Goal: Task Accomplishment & Management: Manage account settings

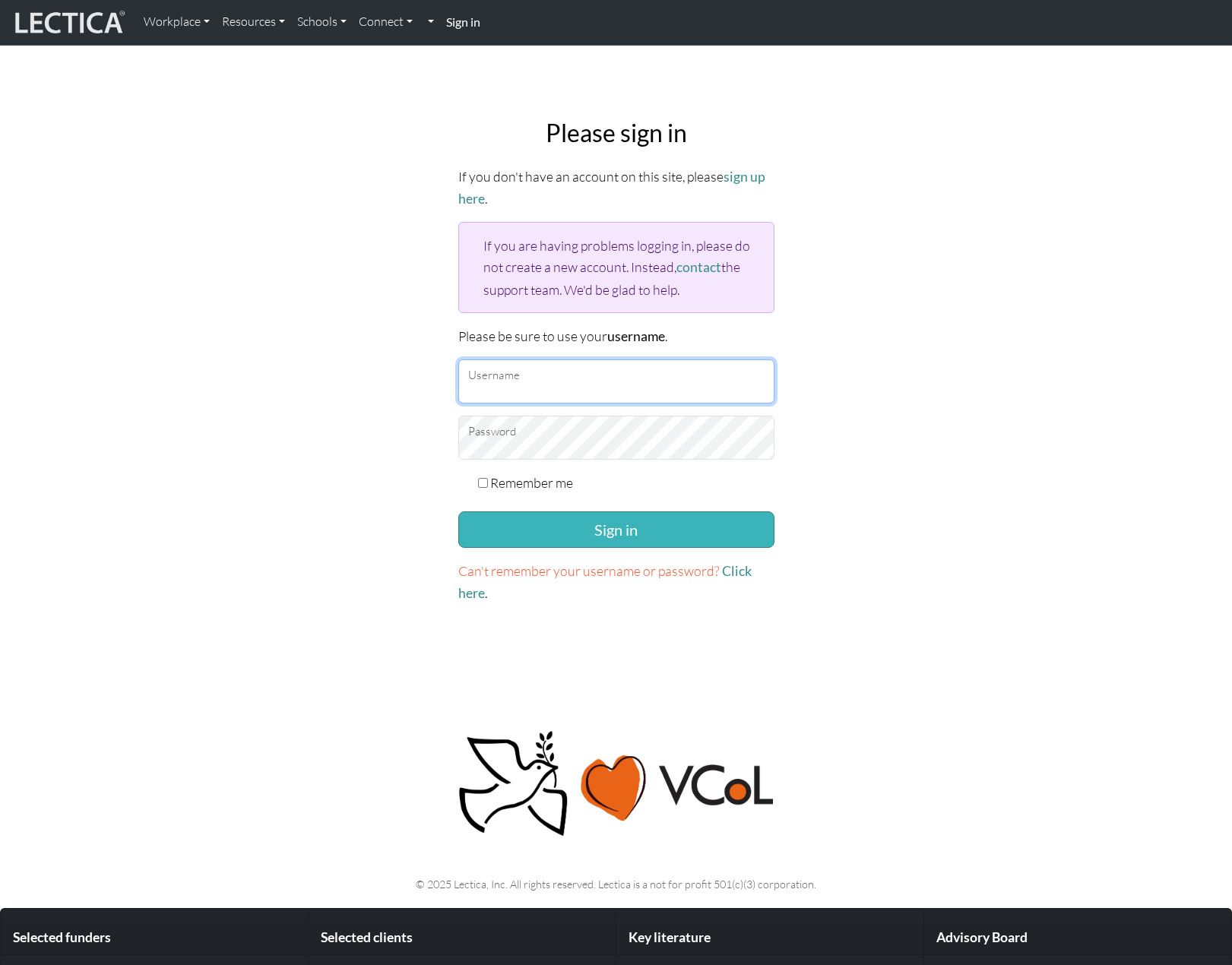
type input "snuffleumpagus"
click at [607, 523] on button "Sign in" at bounding box center [616, 528] width 316 height 36
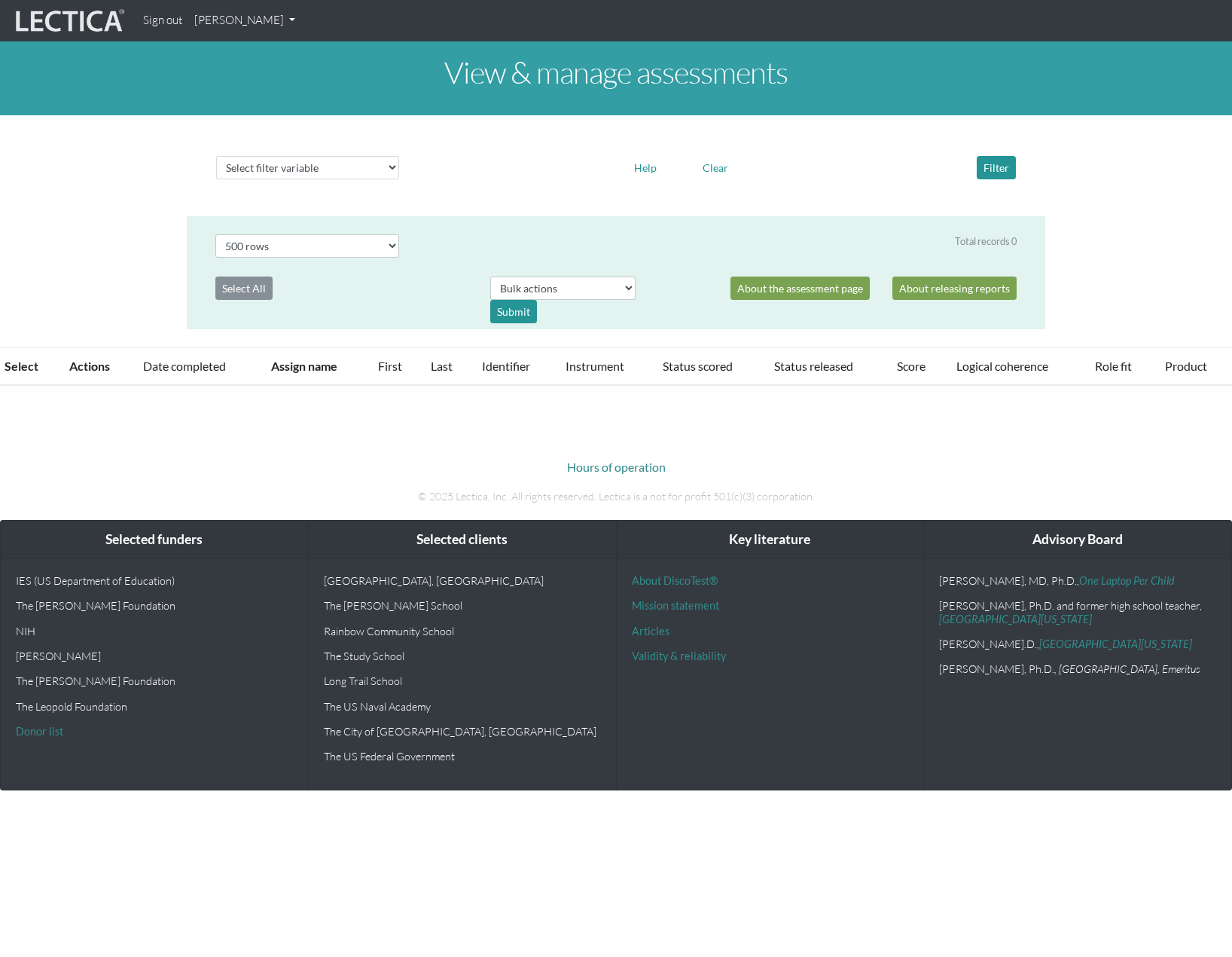
select select "500"
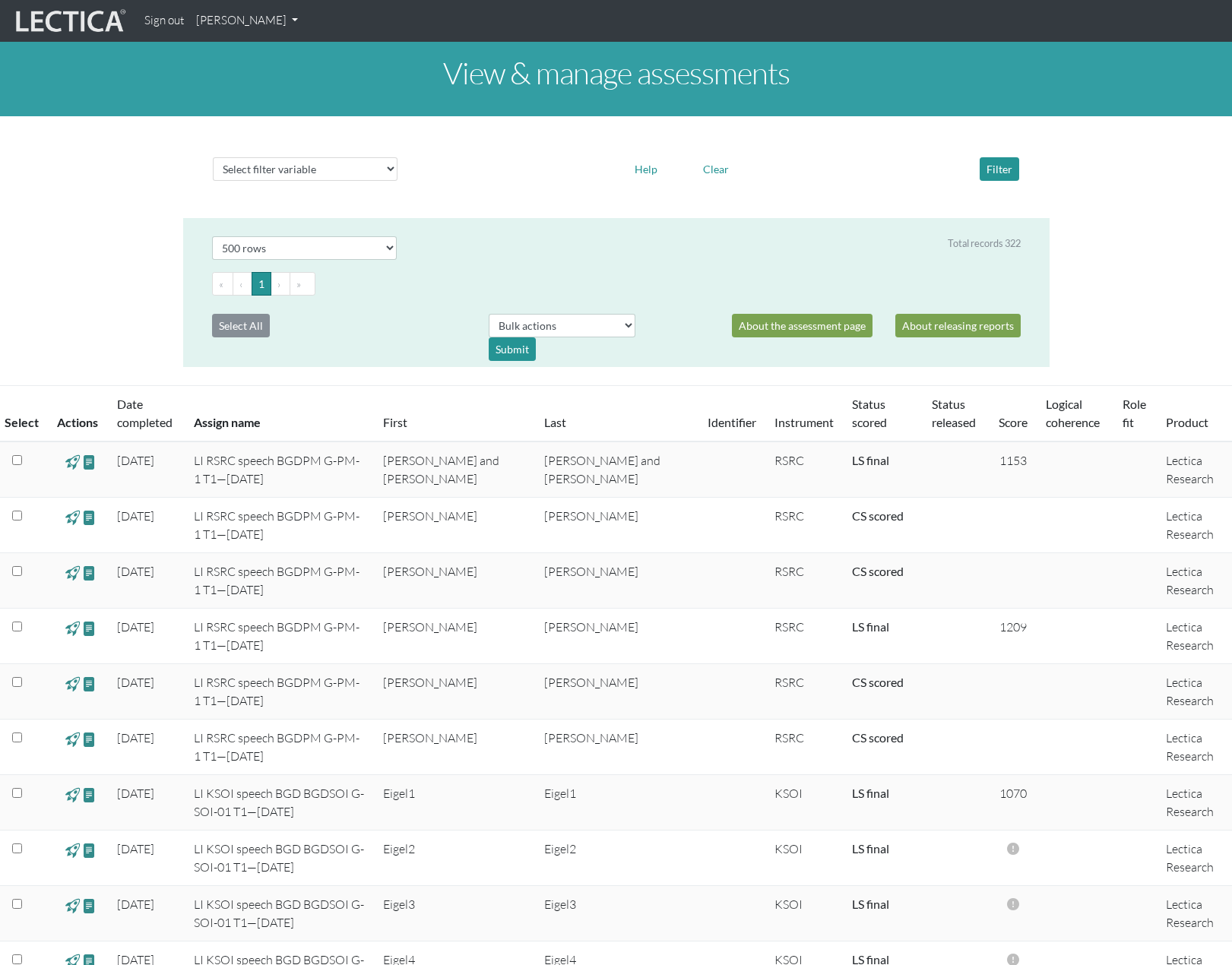
click at [287, 26] on link "[PERSON_NAME]" at bounding box center [246, 21] width 114 height 30
click at [239, 62] on link "My Profile" at bounding box center [267, 56] width 122 height 19
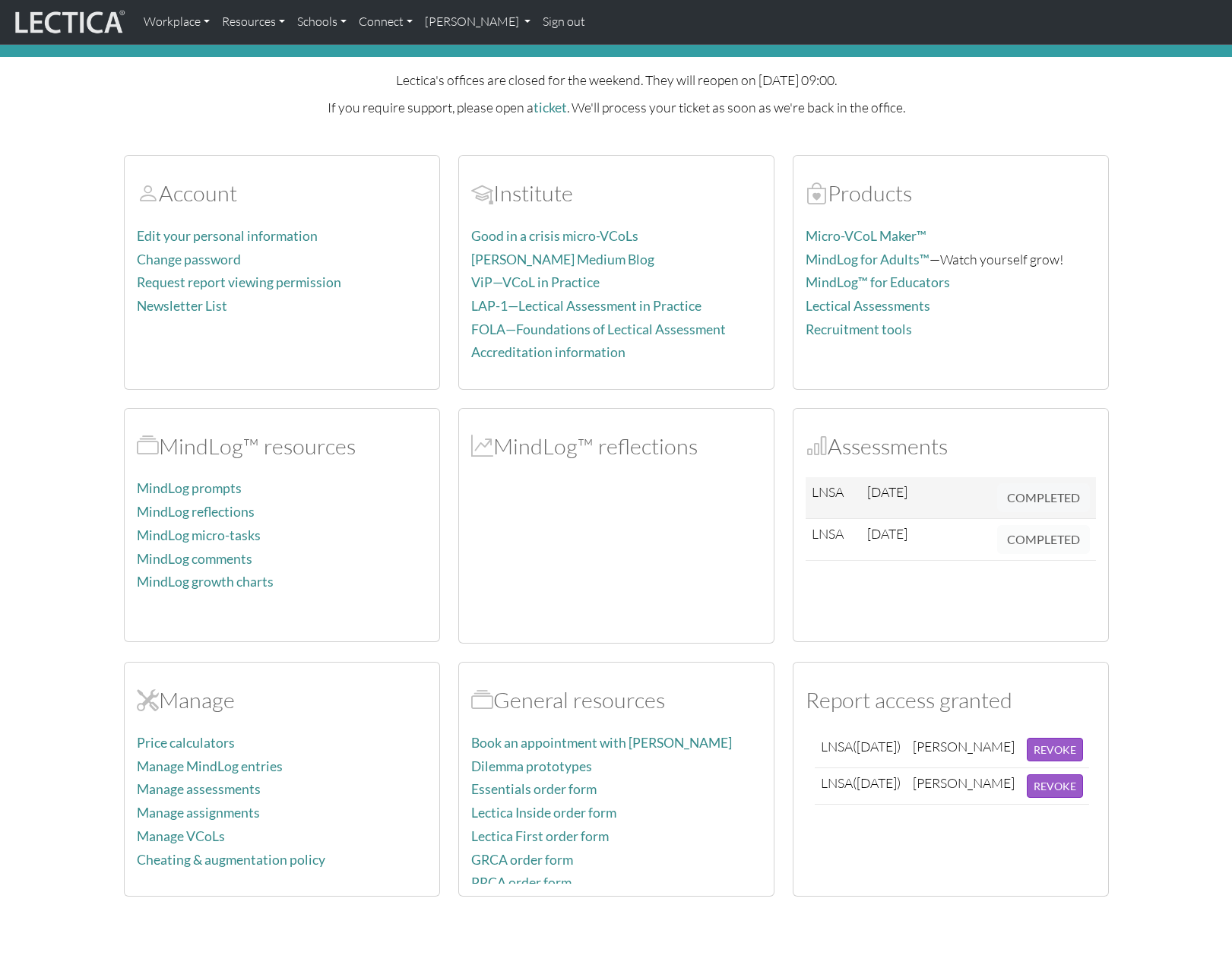
scroll to position [76, 0]
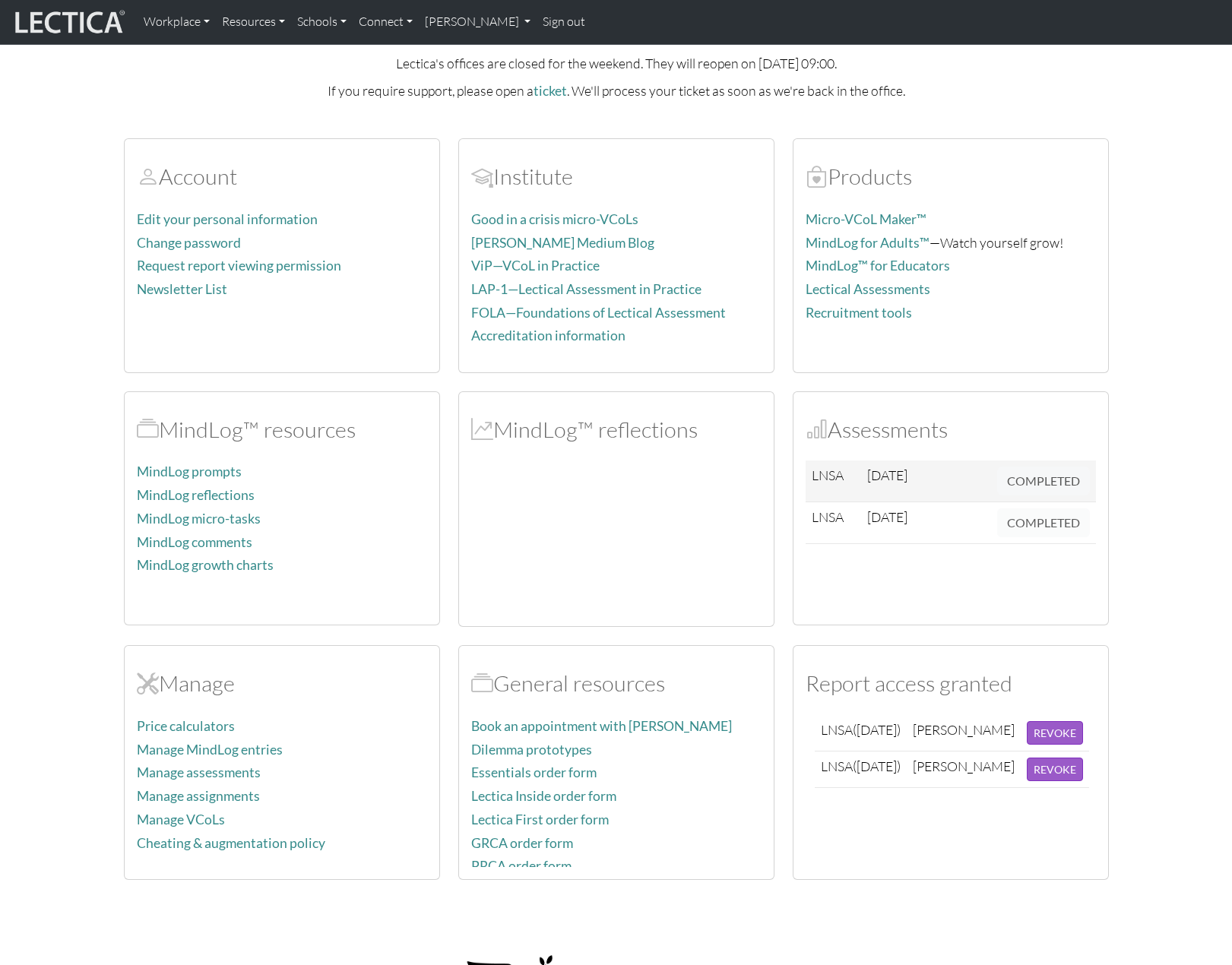
click at [64, 411] on section "Account Edit your personal information Change password Request report viewing p…" at bounding box center [616, 499] width 1232 height 759
